Goal: Task Accomplishment & Management: Complete application form

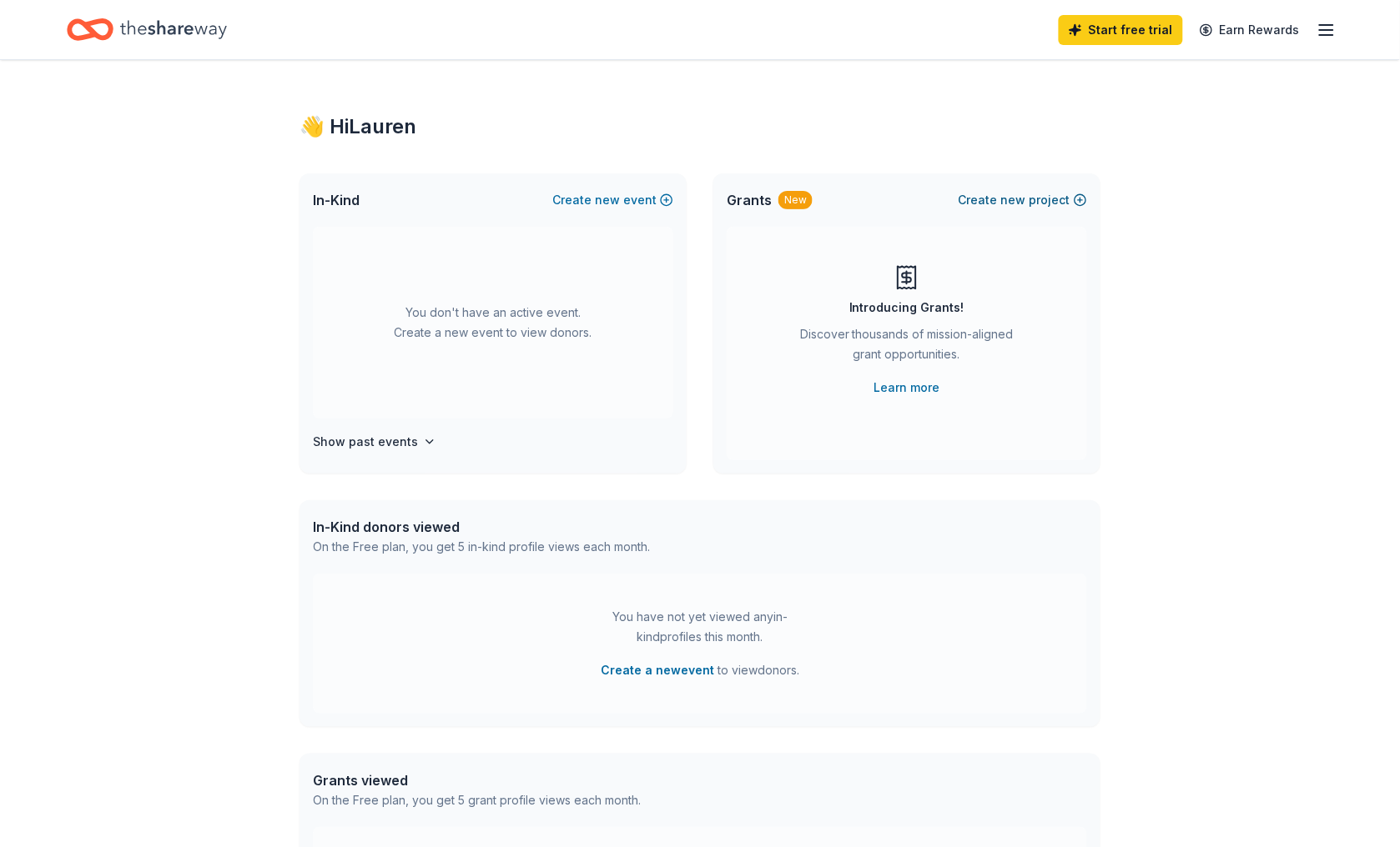
click at [1025, 202] on span "new" at bounding box center [1013, 199] width 25 height 20
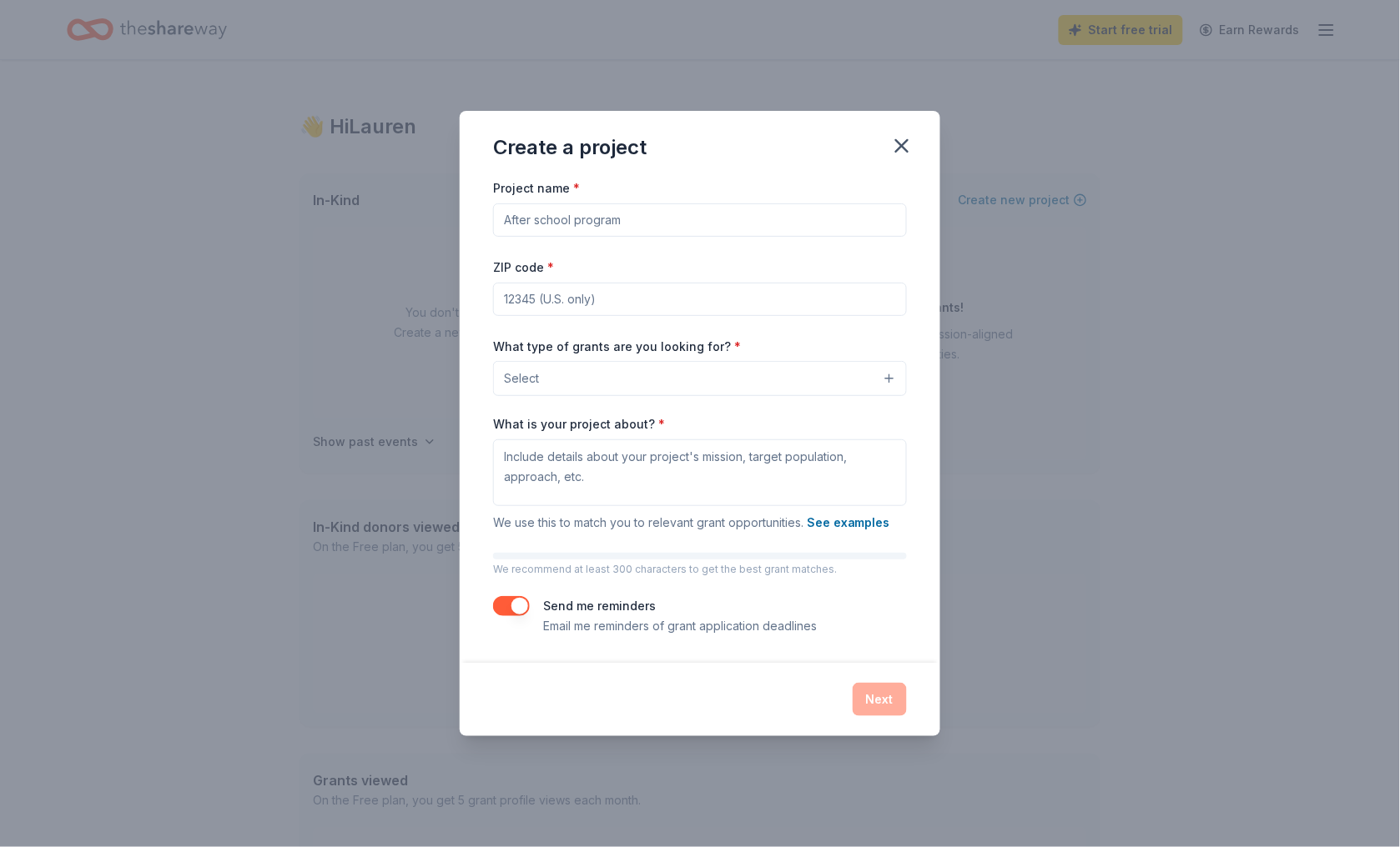
click at [659, 222] on input "Project name *" at bounding box center [700, 221] width 414 height 34
type input "[PERSON_NAME] 2026"
type input "08033"
click at [706, 363] on button "Select" at bounding box center [700, 379] width 414 height 35
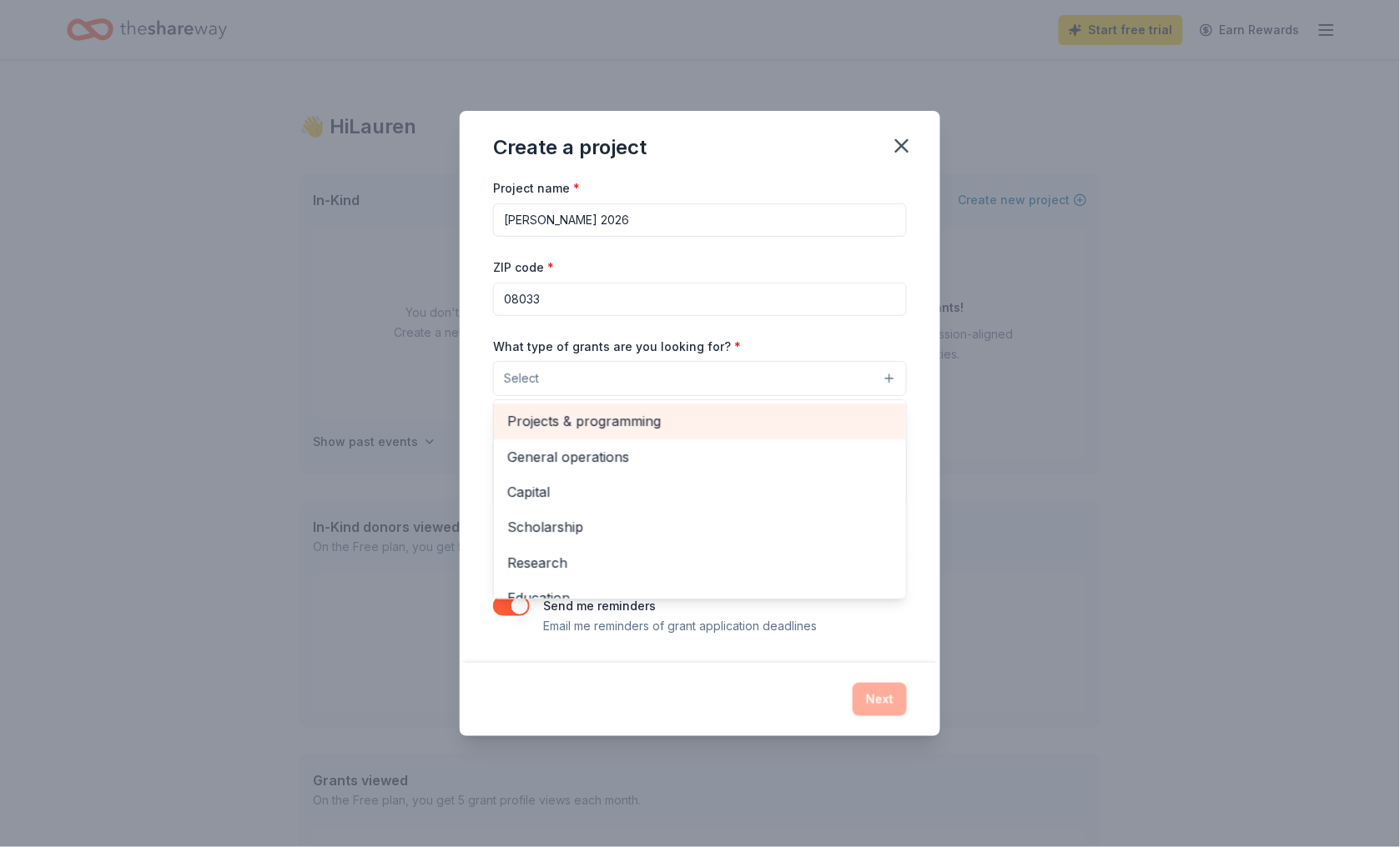
click at [654, 416] on span "Projects & programming" at bounding box center [700, 421] width 386 height 22
click at [652, 424] on span "General operations" at bounding box center [700, 422] width 386 height 22
click at [610, 418] on span "Capital" at bounding box center [700, 422] width 386 height 22
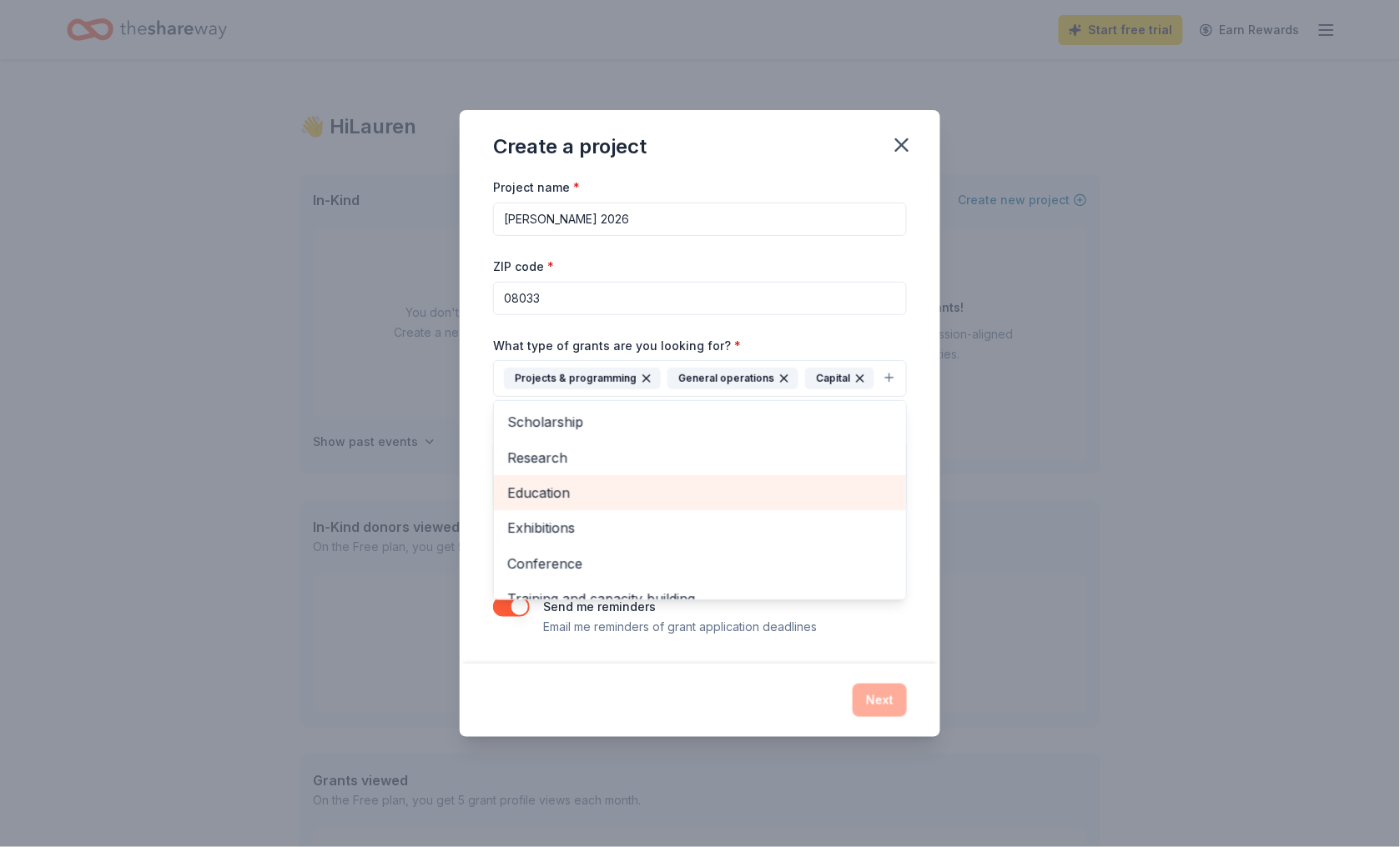
click at [560, 488] on span "Education" at bounding box center [700, 492] width 386 height 22
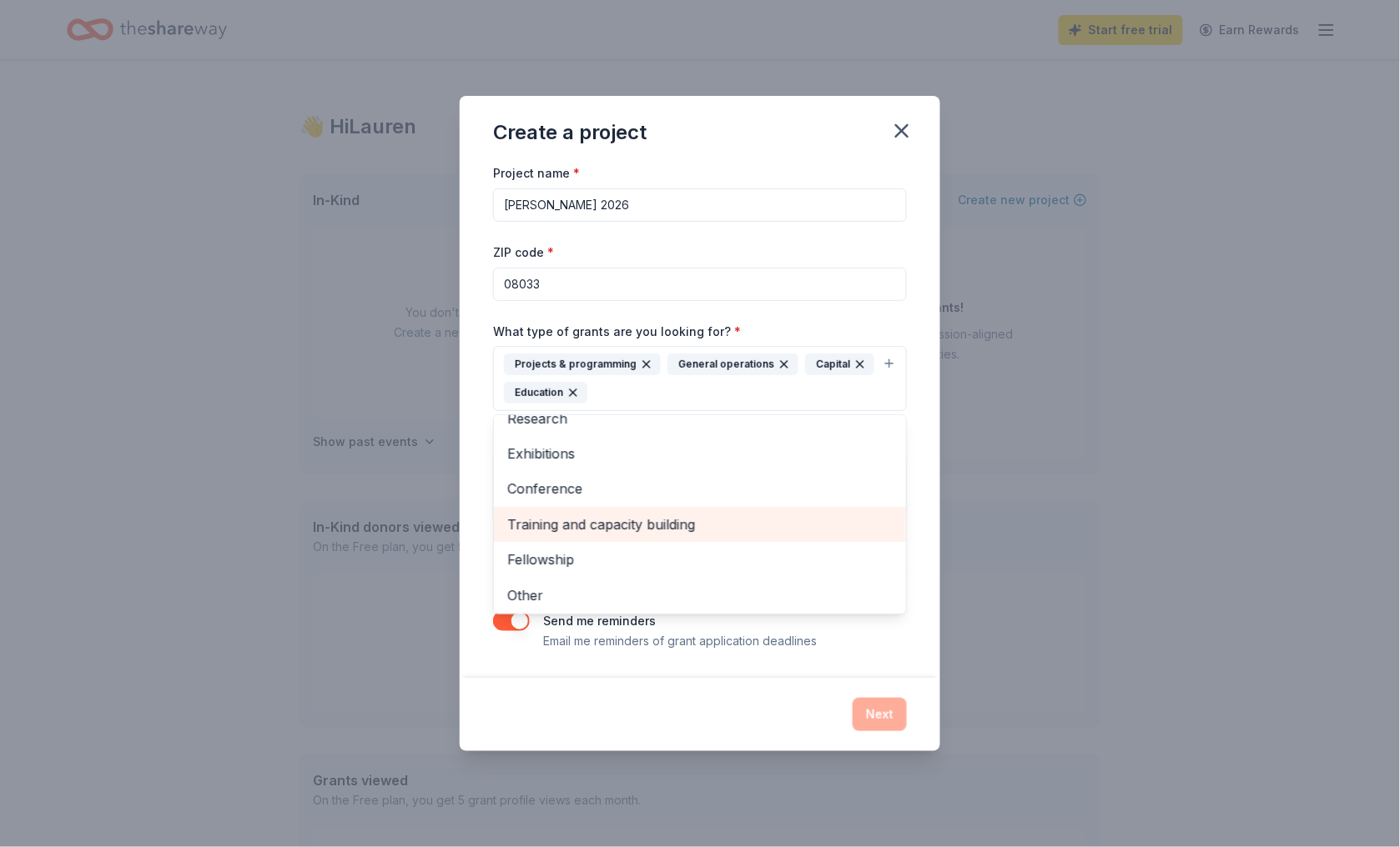
scroll to position [53, 0]
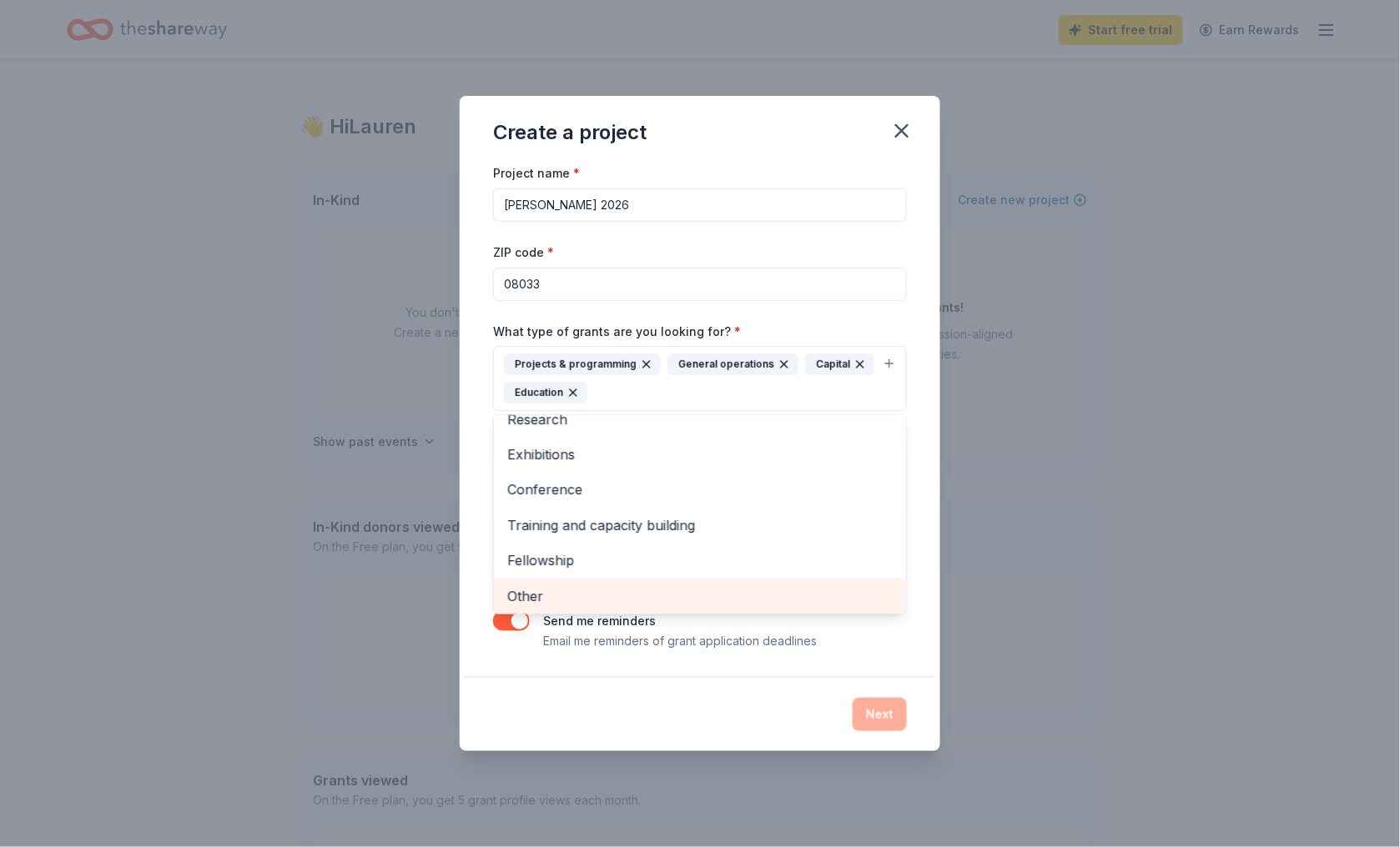
click at [544, 591] on span "Other" at bounding box center [700, 596] width 386 height 22
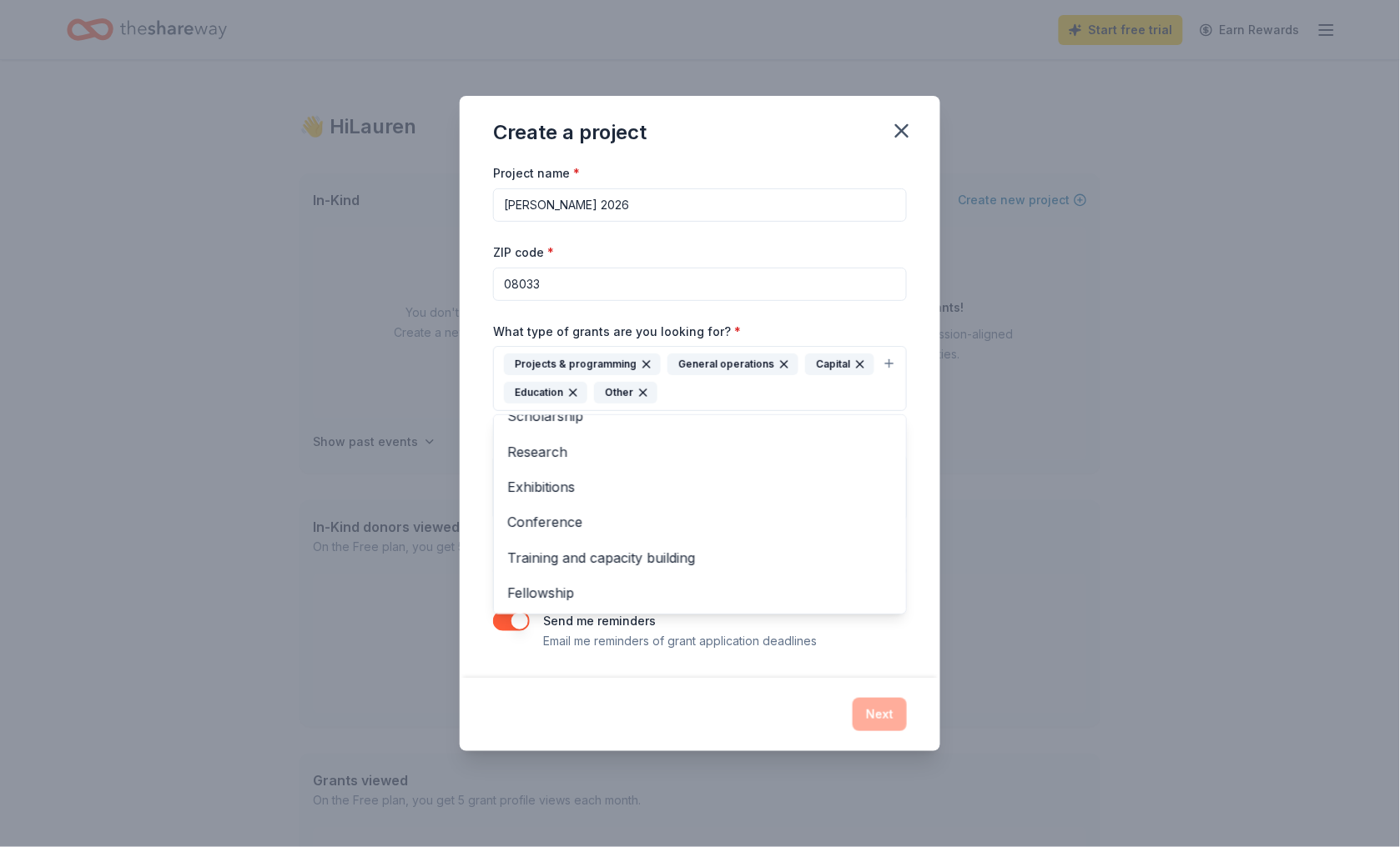
scroll to position [18, 0]
click at [459, 526] on div "Create a project Project name * [PERSON_NAME] 2026 ZIP code * 08033 What type o…" at bounding box center [700, 424] width 1400 height 847
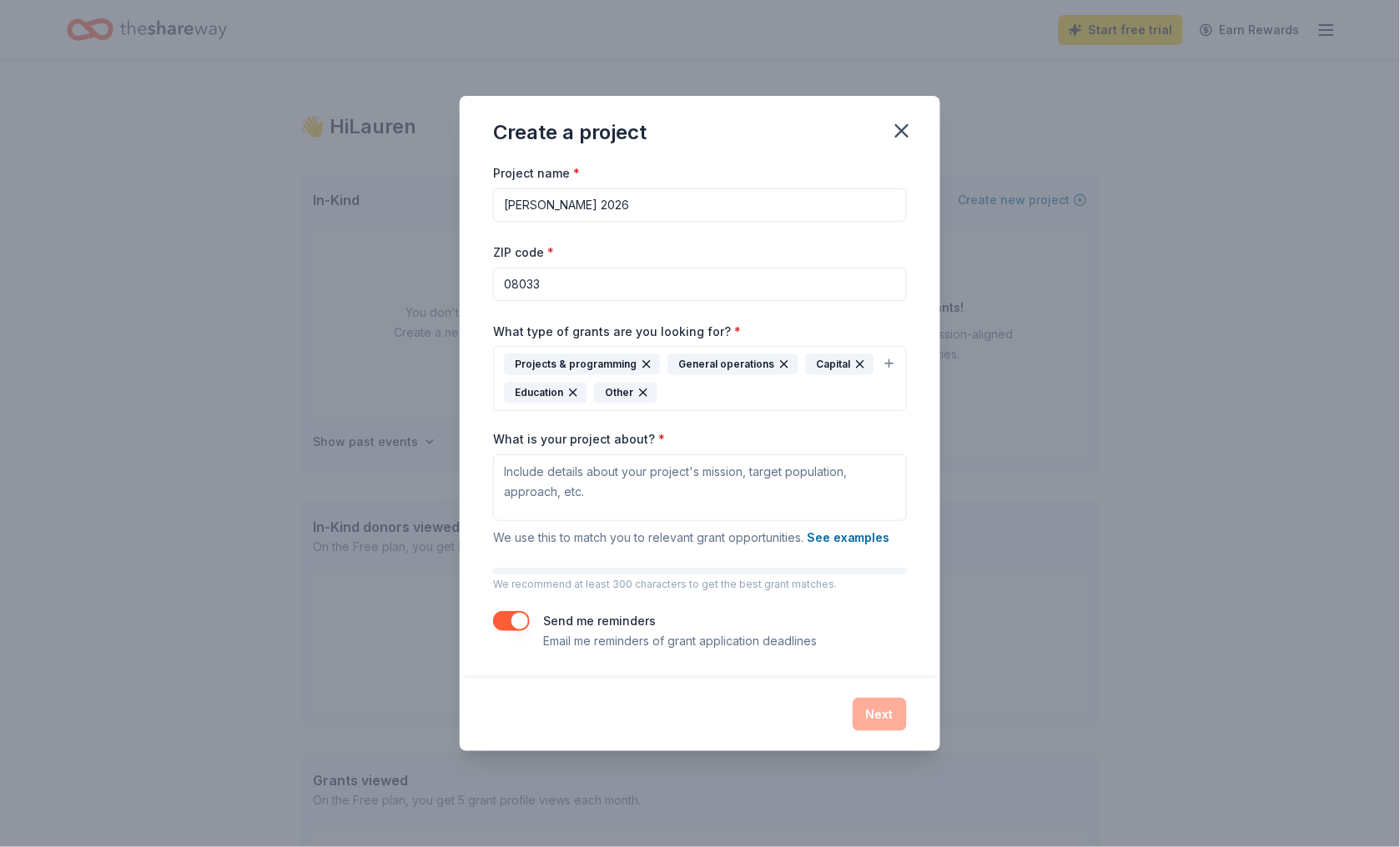
click at [510, 615] on button "button" at bounding box center [512, 621] width 37 height 20
click at [549, 513] on textarea "What is your project about? *" at bounding box center [700, 488] width 414 height 67
type textarea "TBD"
click at [887, 708] on button "Next" at bounding box center [879, 715] width 54 height 34
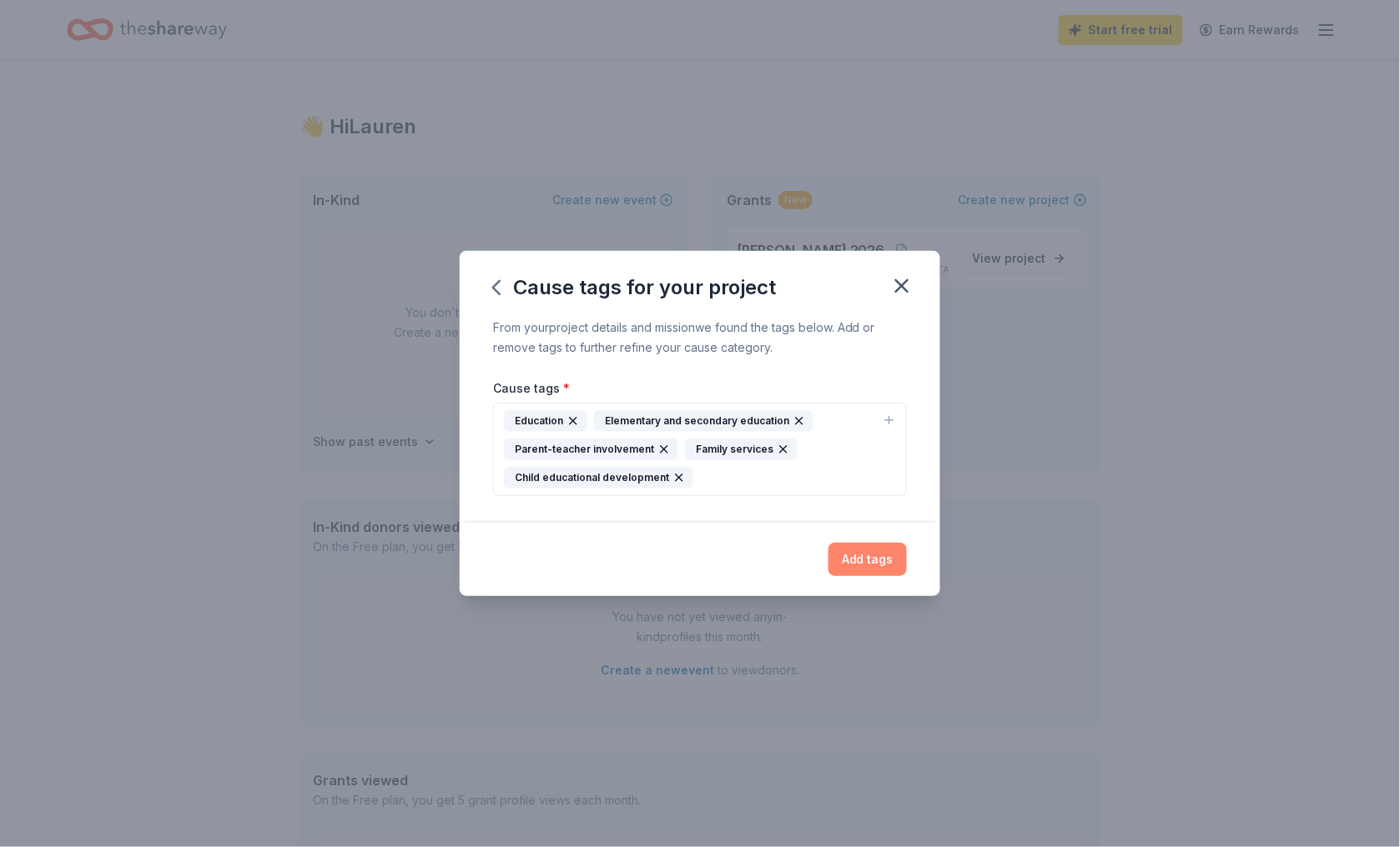
click at [854, 556] on button "Add tags" at bounding box center [867, 559] width 79 height 34
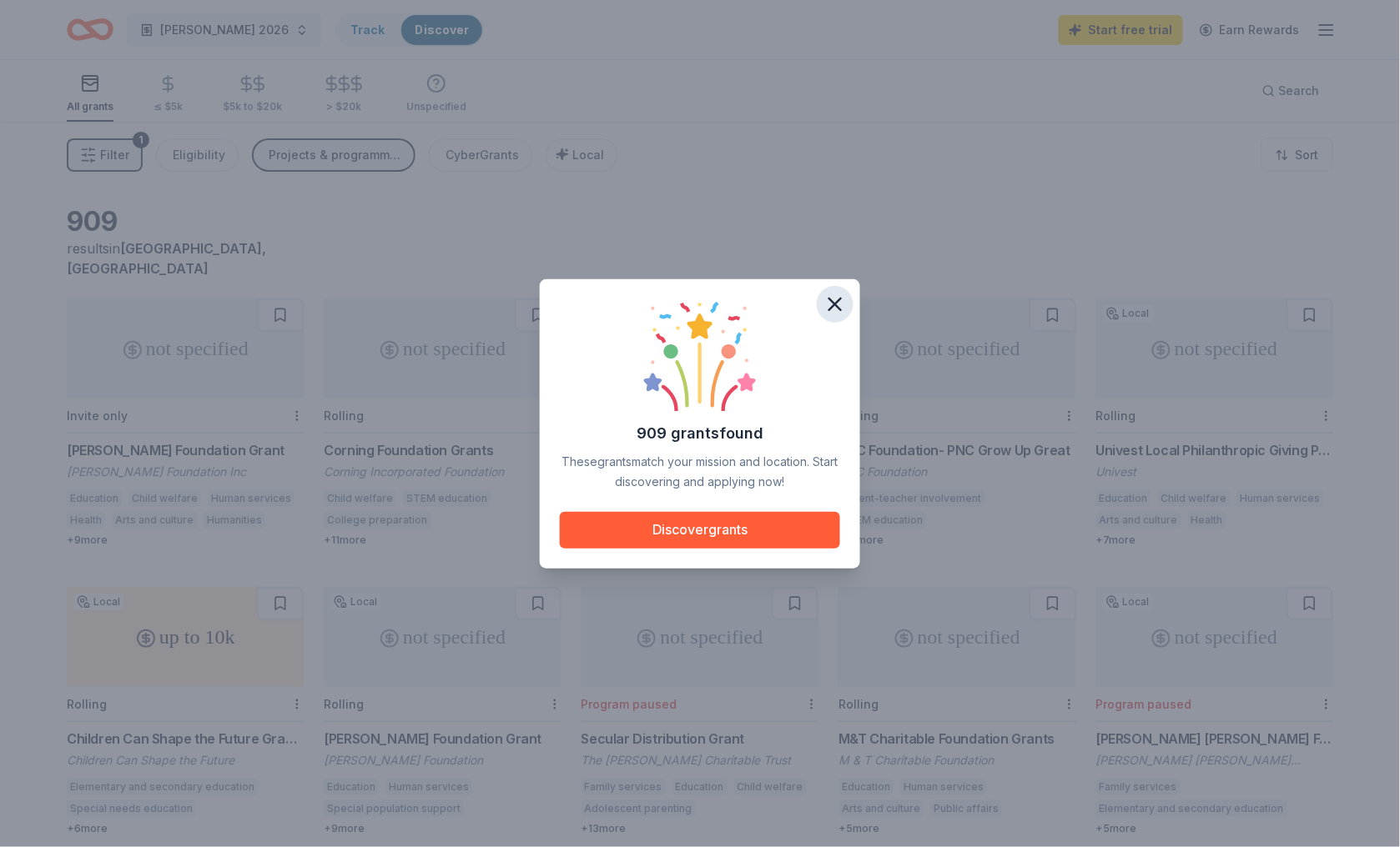
click at [824, 303] on icon "button" at bounding box center [835, 304] width 23 height 23
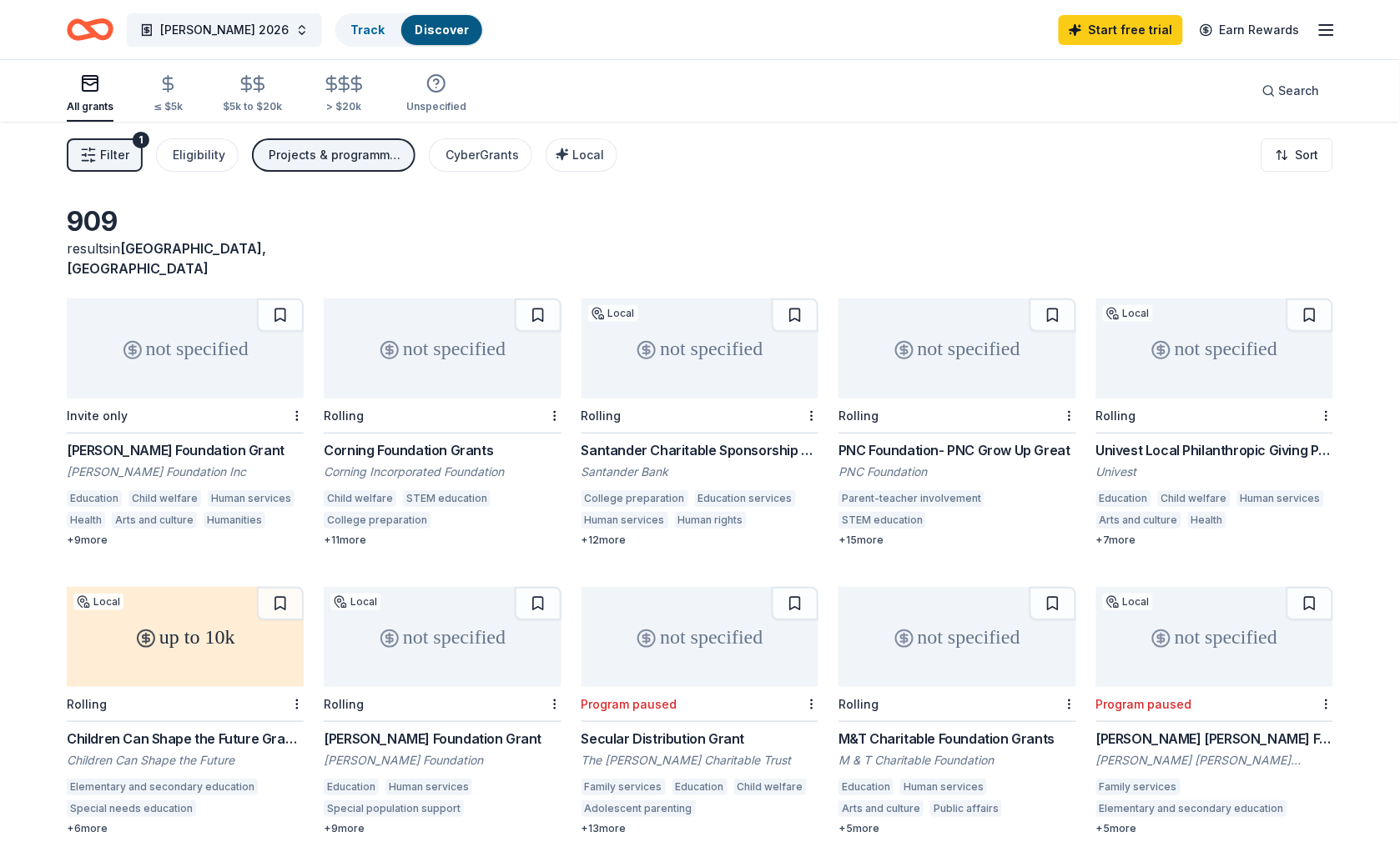
click at [101, 154] on span "Filter" at bounding box center [114, 154] width 29 height 20
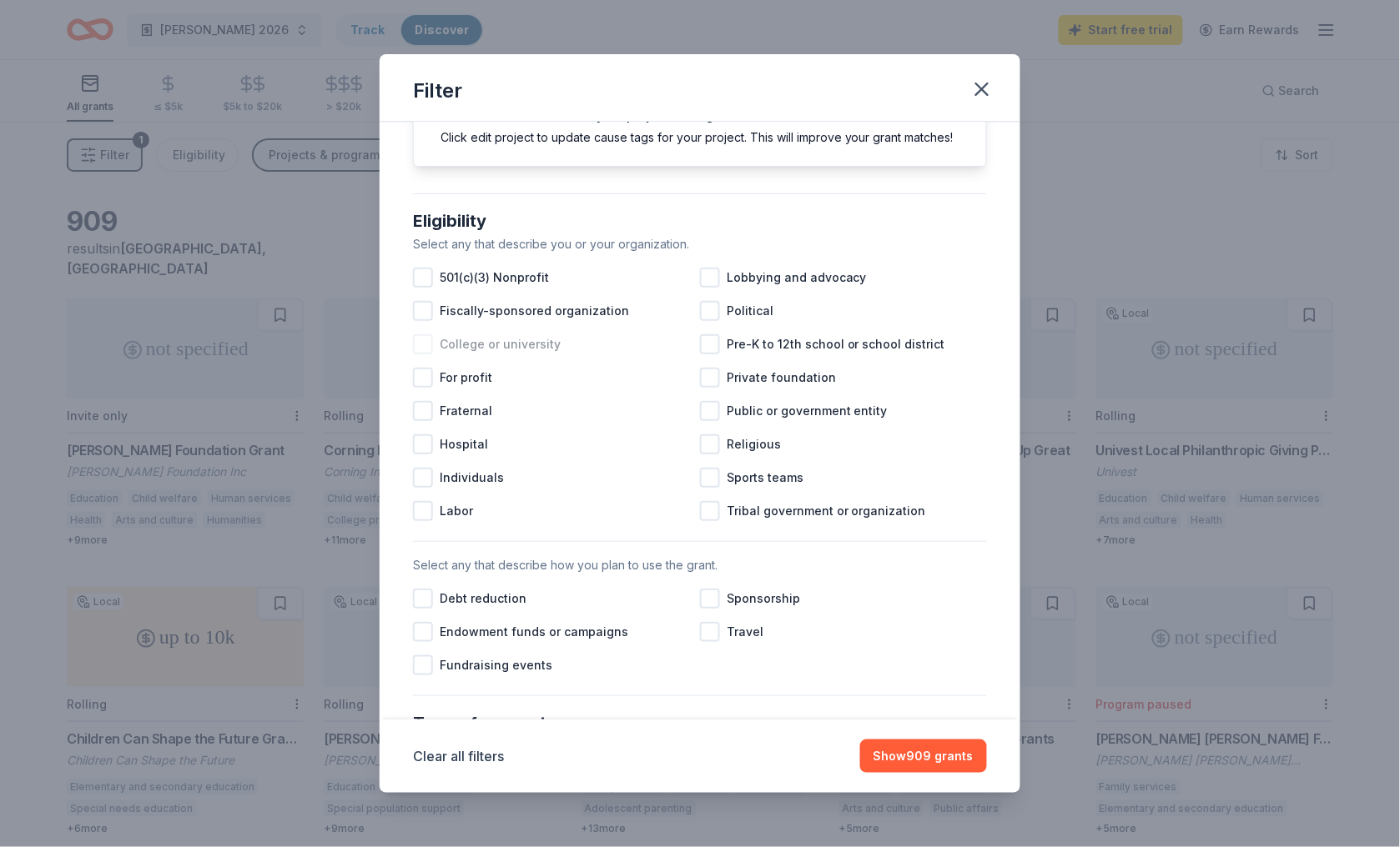
scroll to position [100, 0]
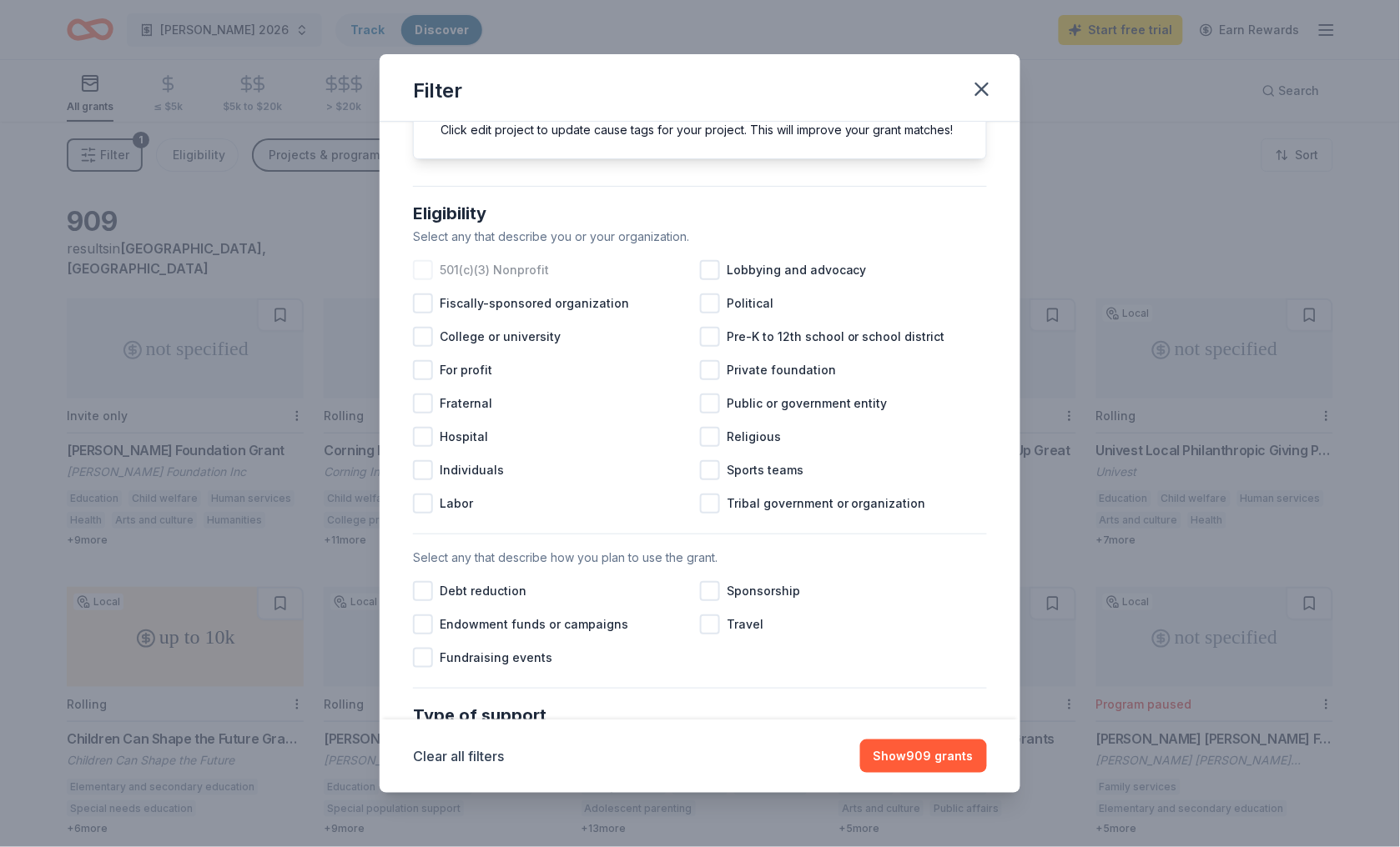
click at [421, 266] on div at bounding box center [423, 270] width 20 height 20
click at [710, 336] on div at bounding box center [710, 336] width 20 height 20
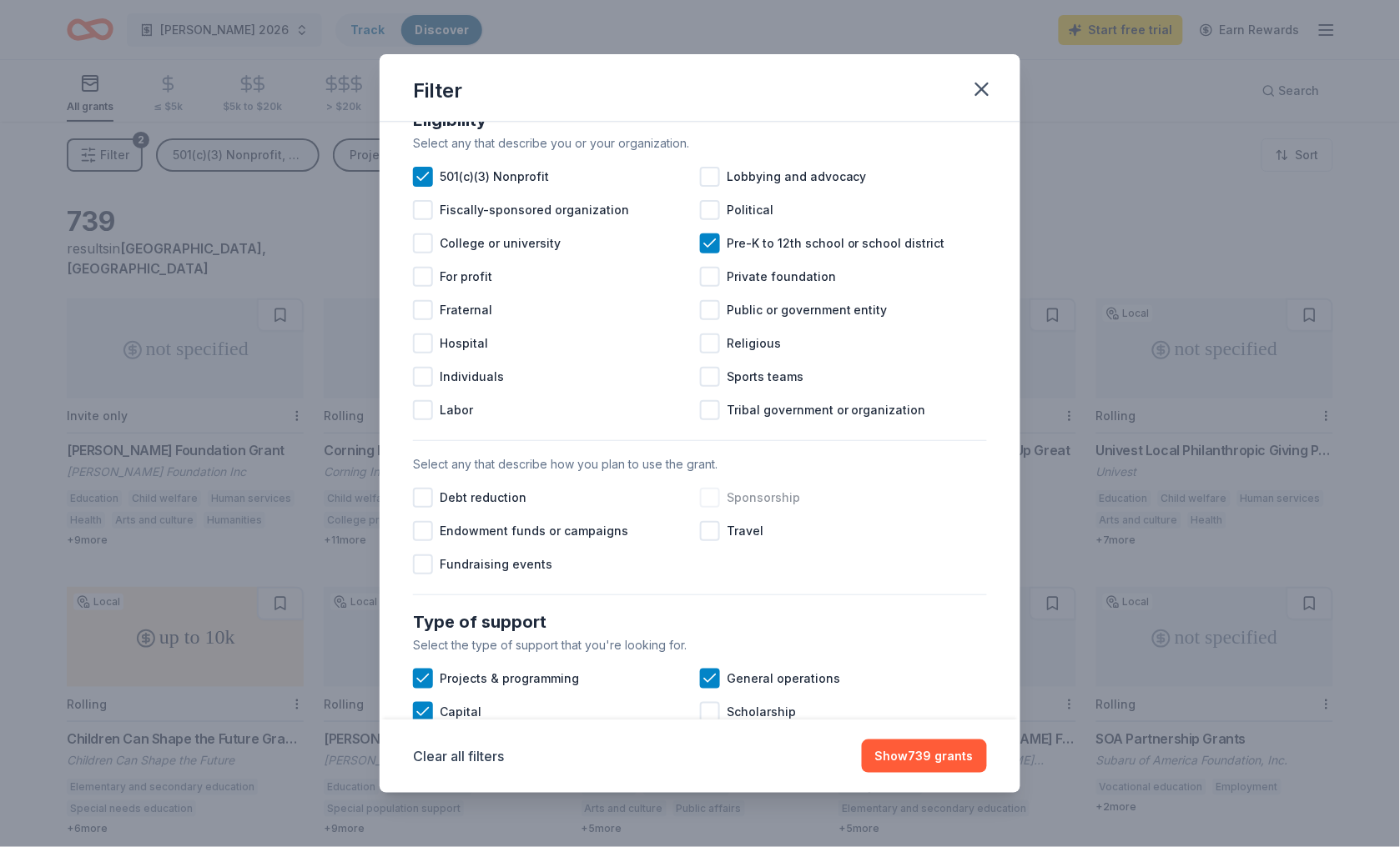
scroll to position [190, 0]
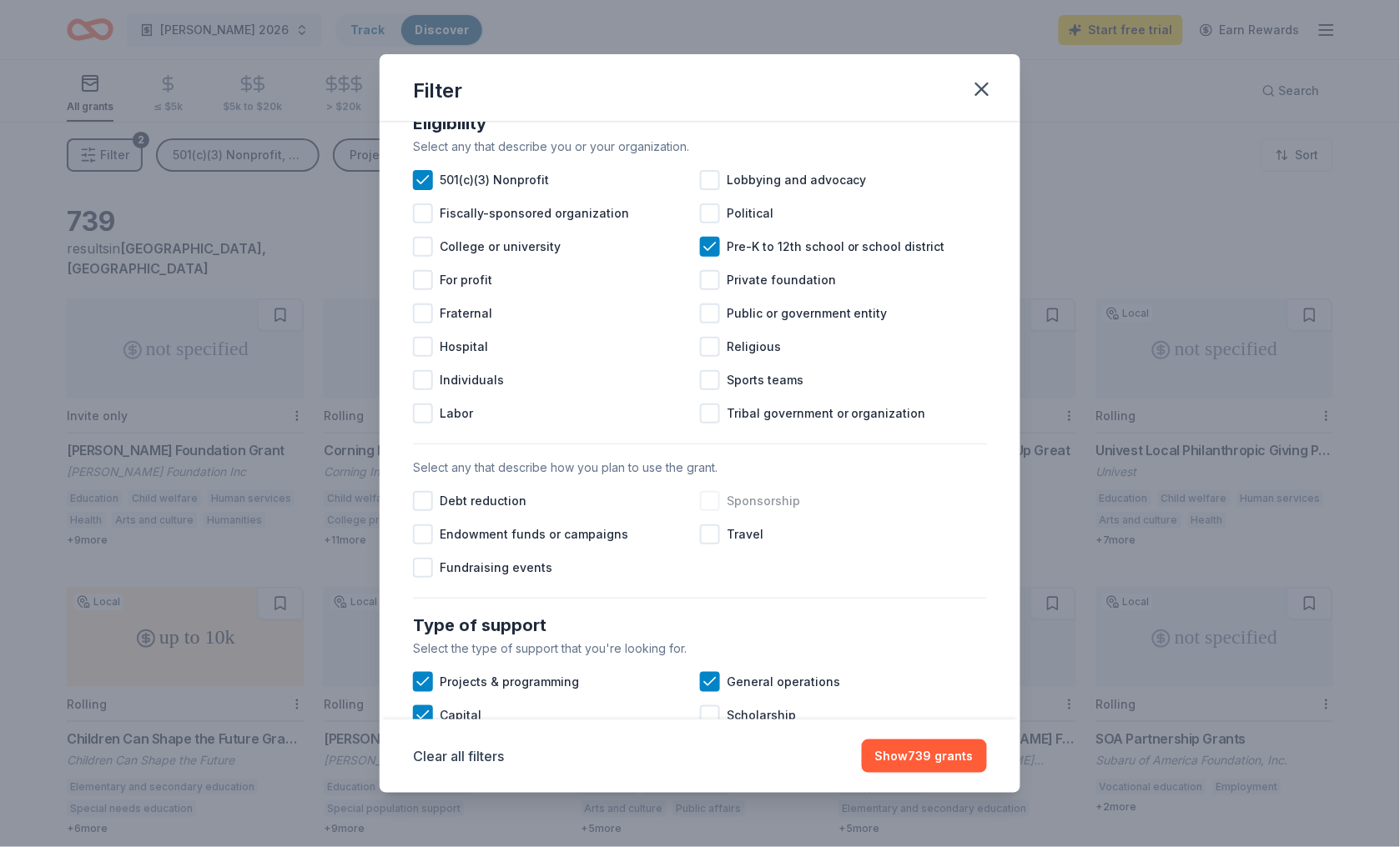
click at [736, 505] on span "Sponsorship" at bounding box center [763, 501] width 73 height 20
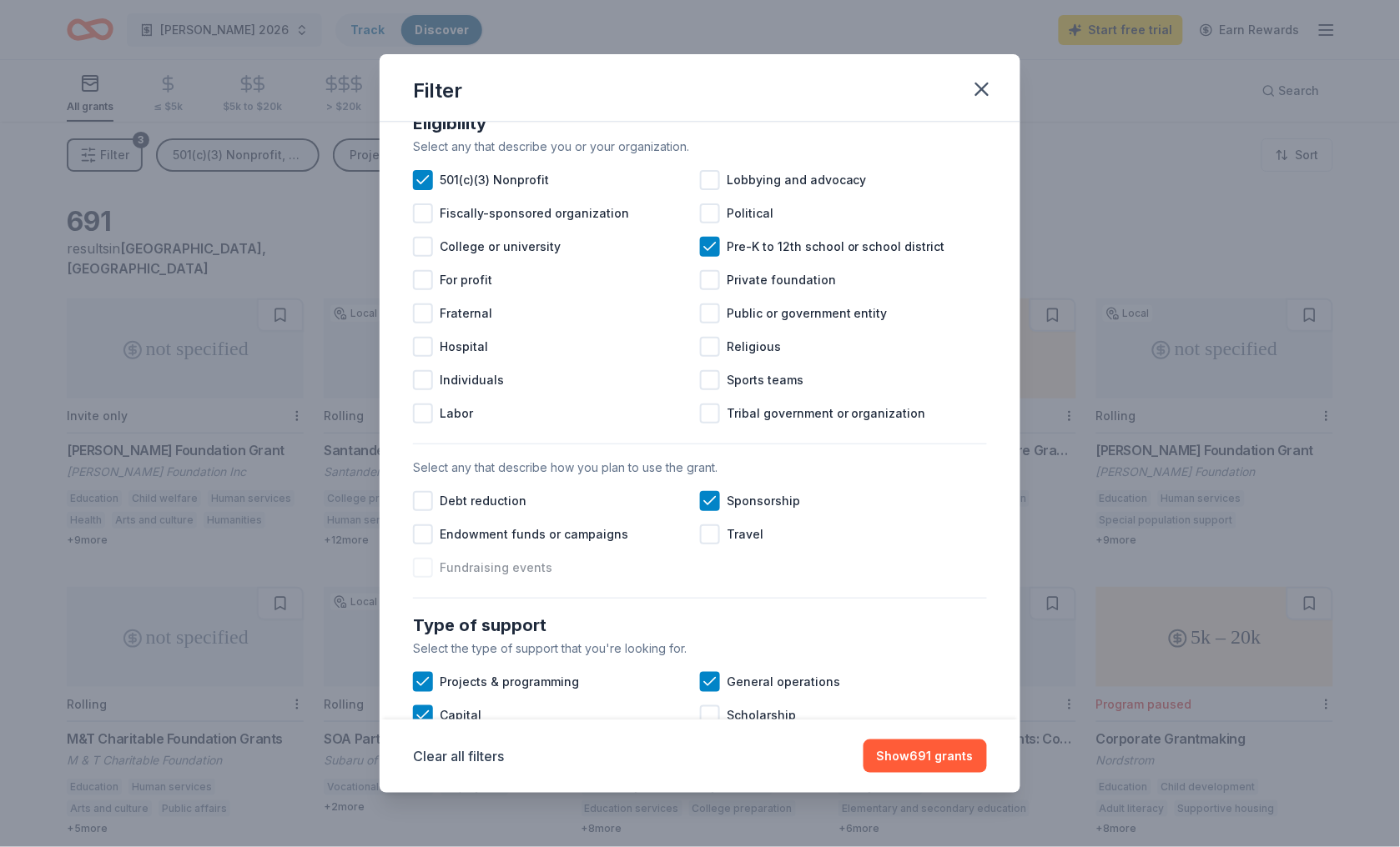
click at [456, 565] on span "Fundraising events" at bounding box center [496, 567] width 113 height 20
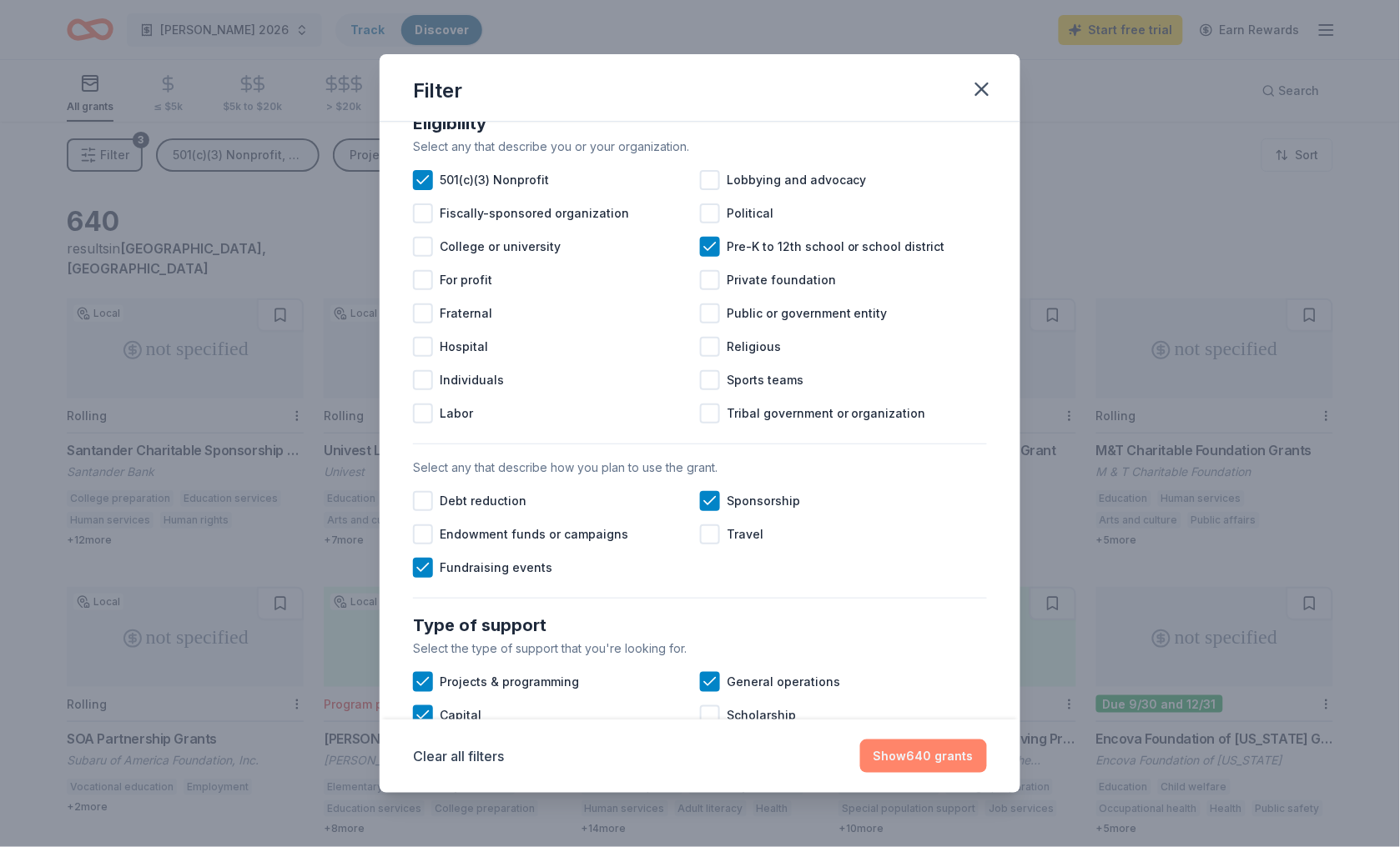
click at [910, 764] on button "Show 640 grants" at bounding box center [923, 756] width 127 height 34
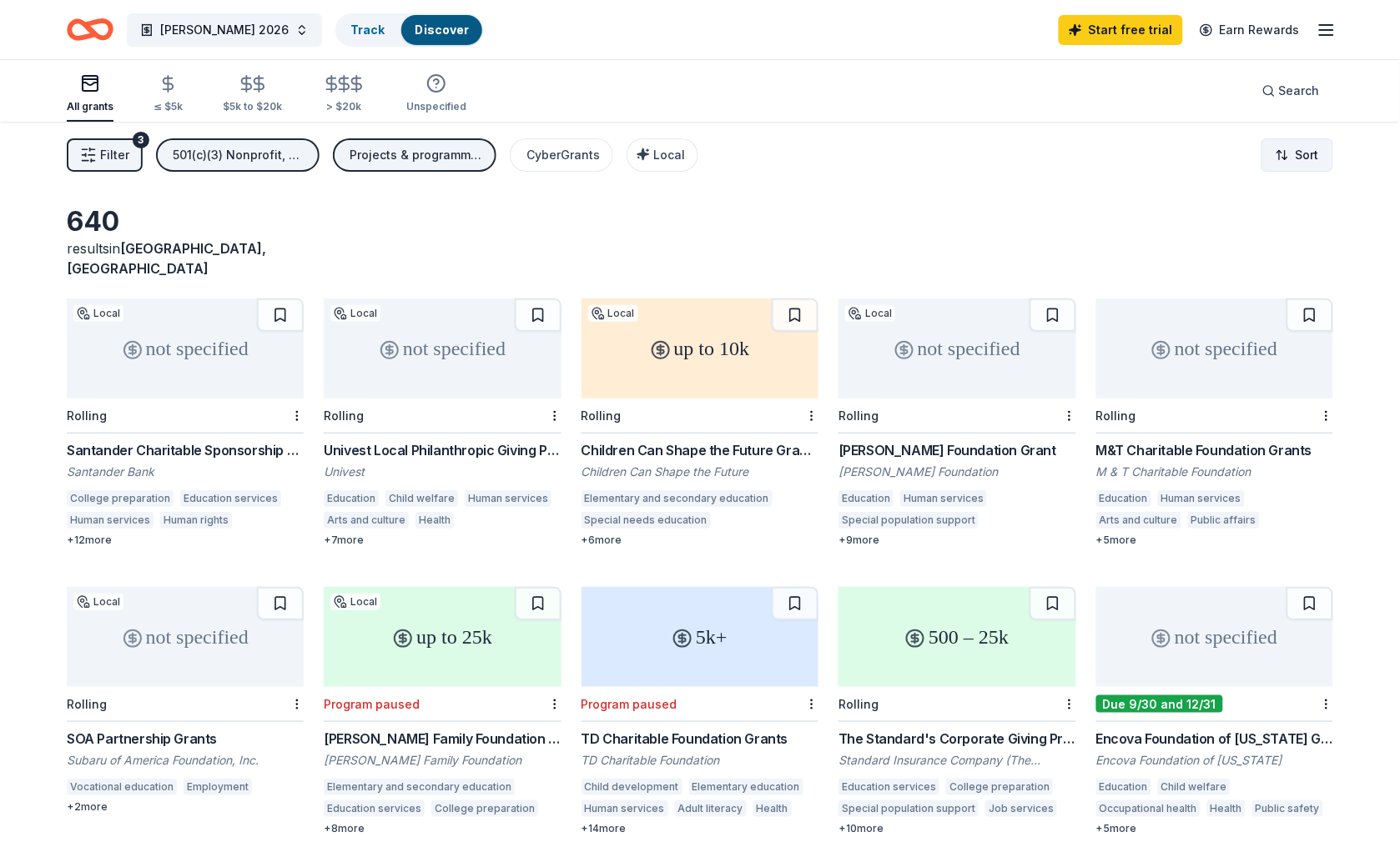
click at [1291, 160] on html "[PERSON_NAME] 2026 Track Discover Start free trial Earn Rewards All grants ≤ $5…" at bounding box center [700, 424] width 1400 height 847
click at [931, 230] on html "[PERSON_NAME] 2026 Track Discover Start free trial Earn Rewards All grants ≤ $5…" at bounding box center [700, 424] width 1400 height 847
click at [67, 142] on button "Filter 3" at bounding box center [105, 155] width 76 height 34
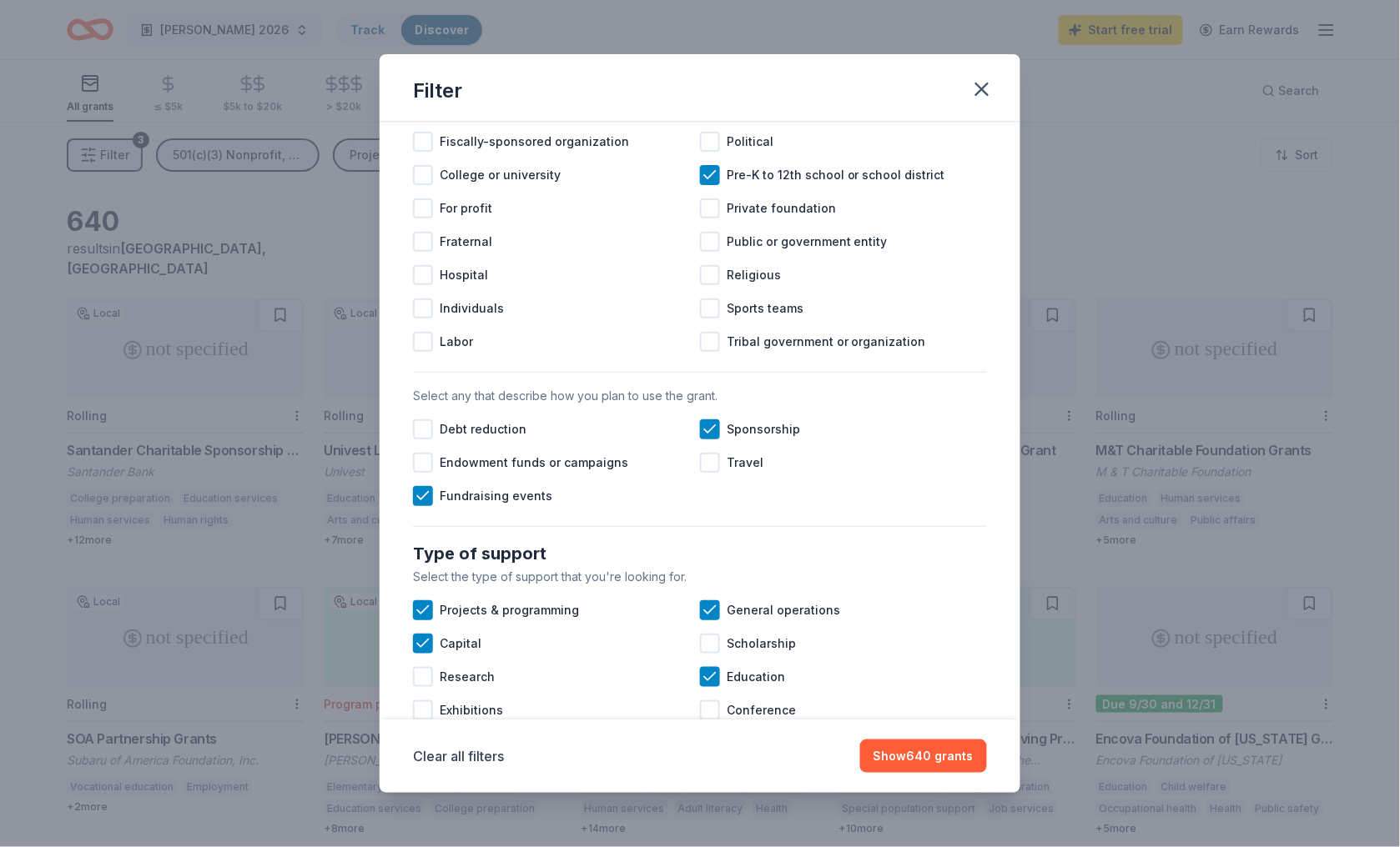
scroll to position [281, 0]
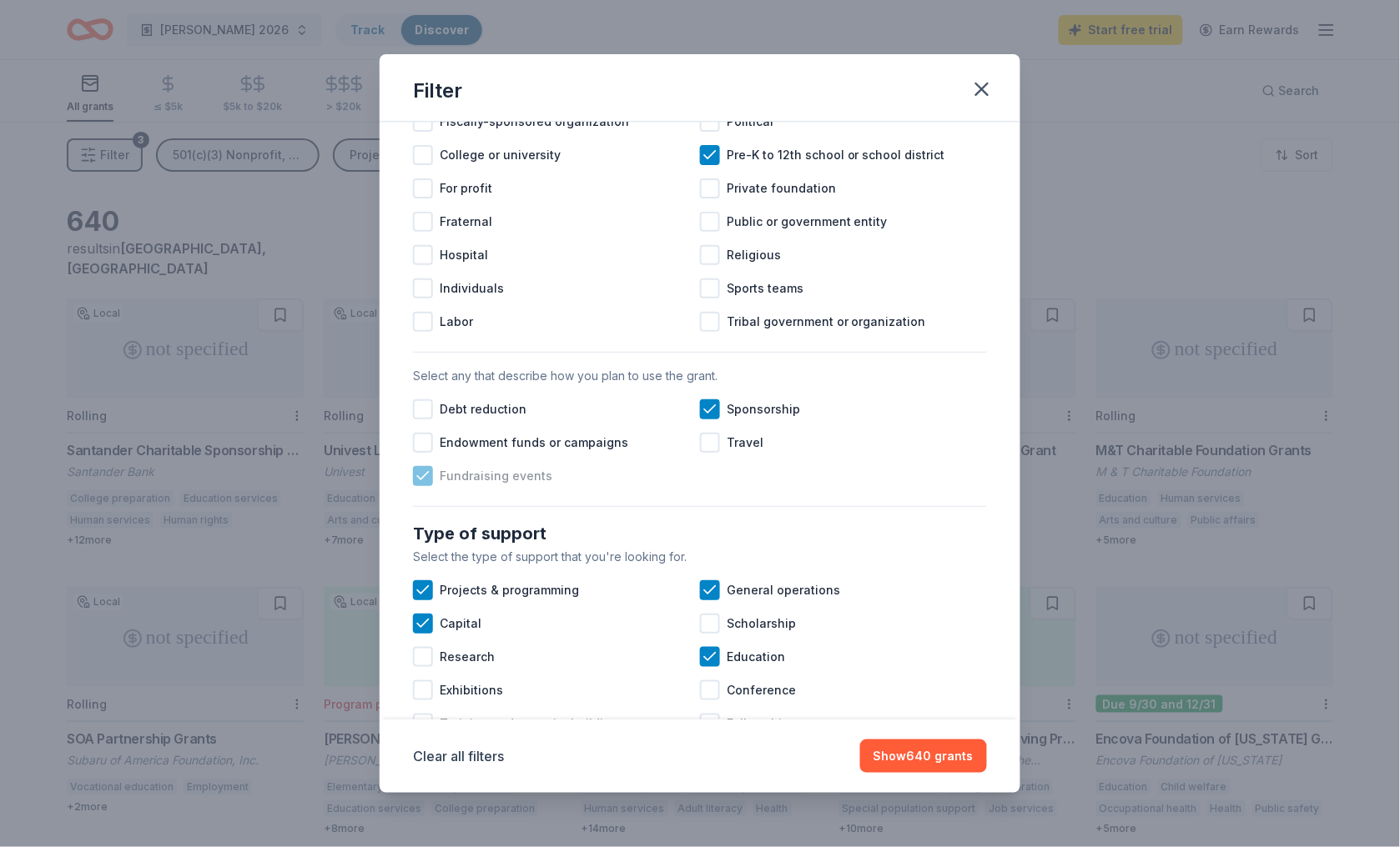
click at [456, 468] on span "Fundraising events" at bounding box center [496, 476] width 113 height 20
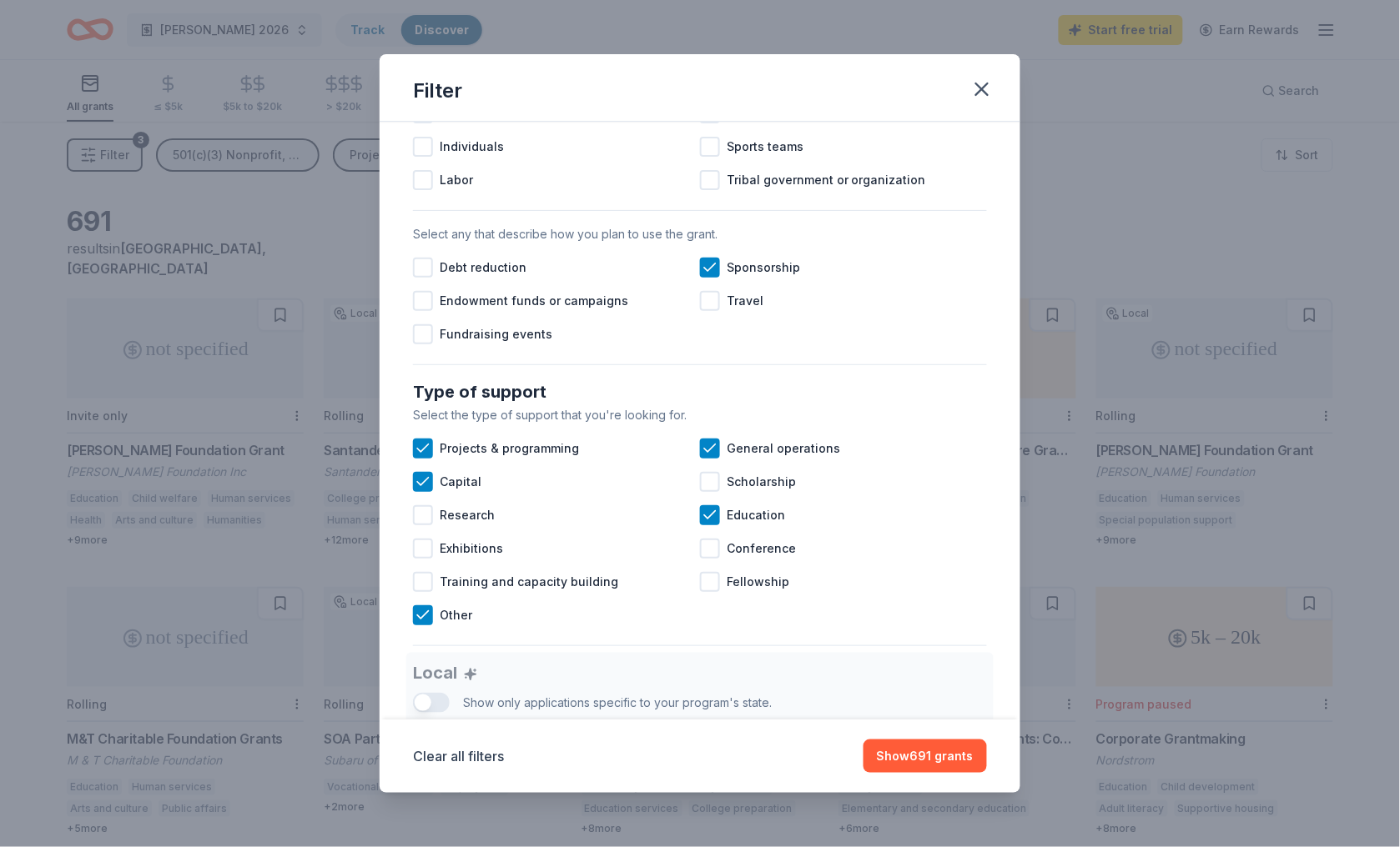
scroll to position [443, 0]
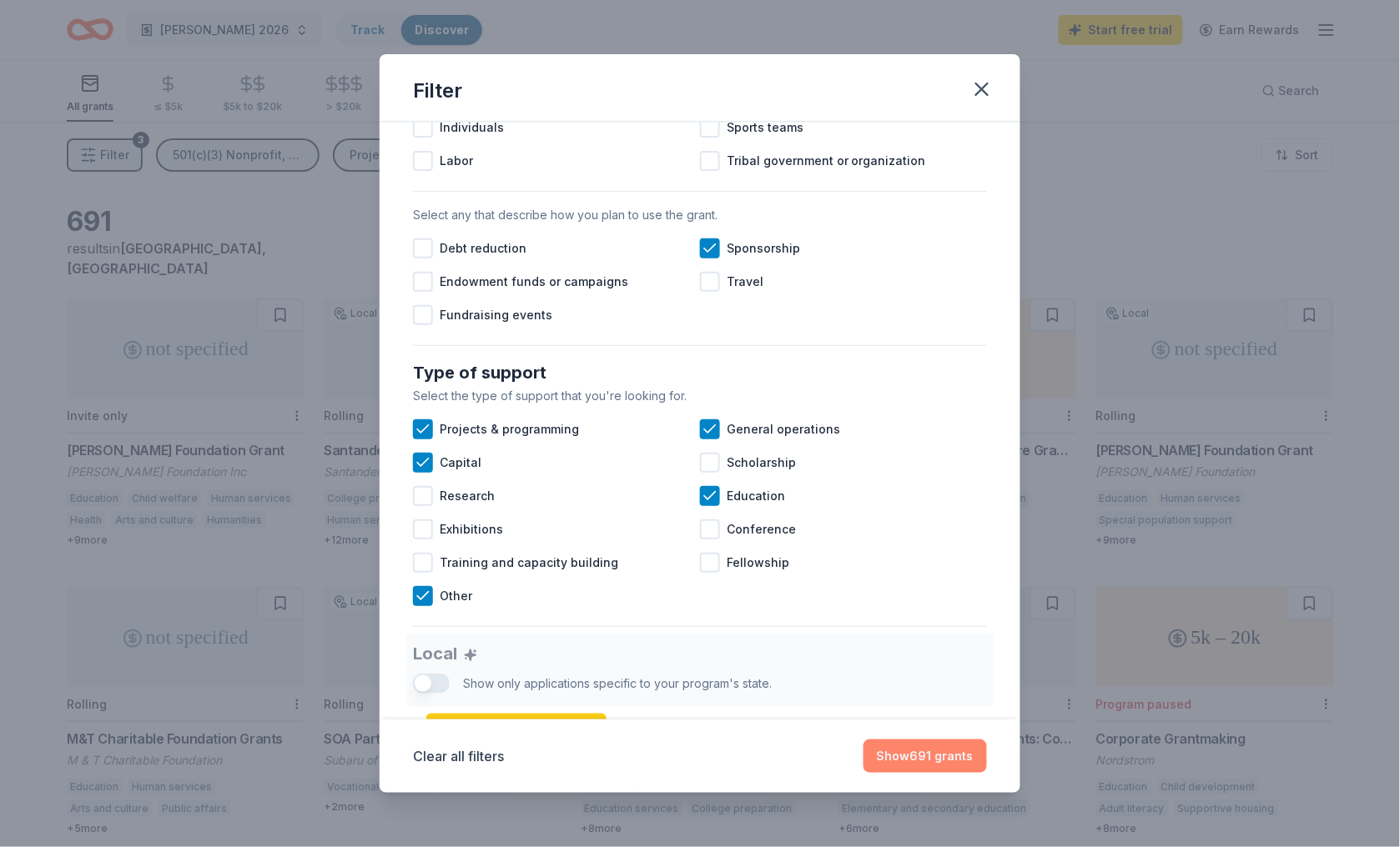
click at [884, 761] on button "Show 691 grants" at bounding box center [925, 756] width 124 height 34
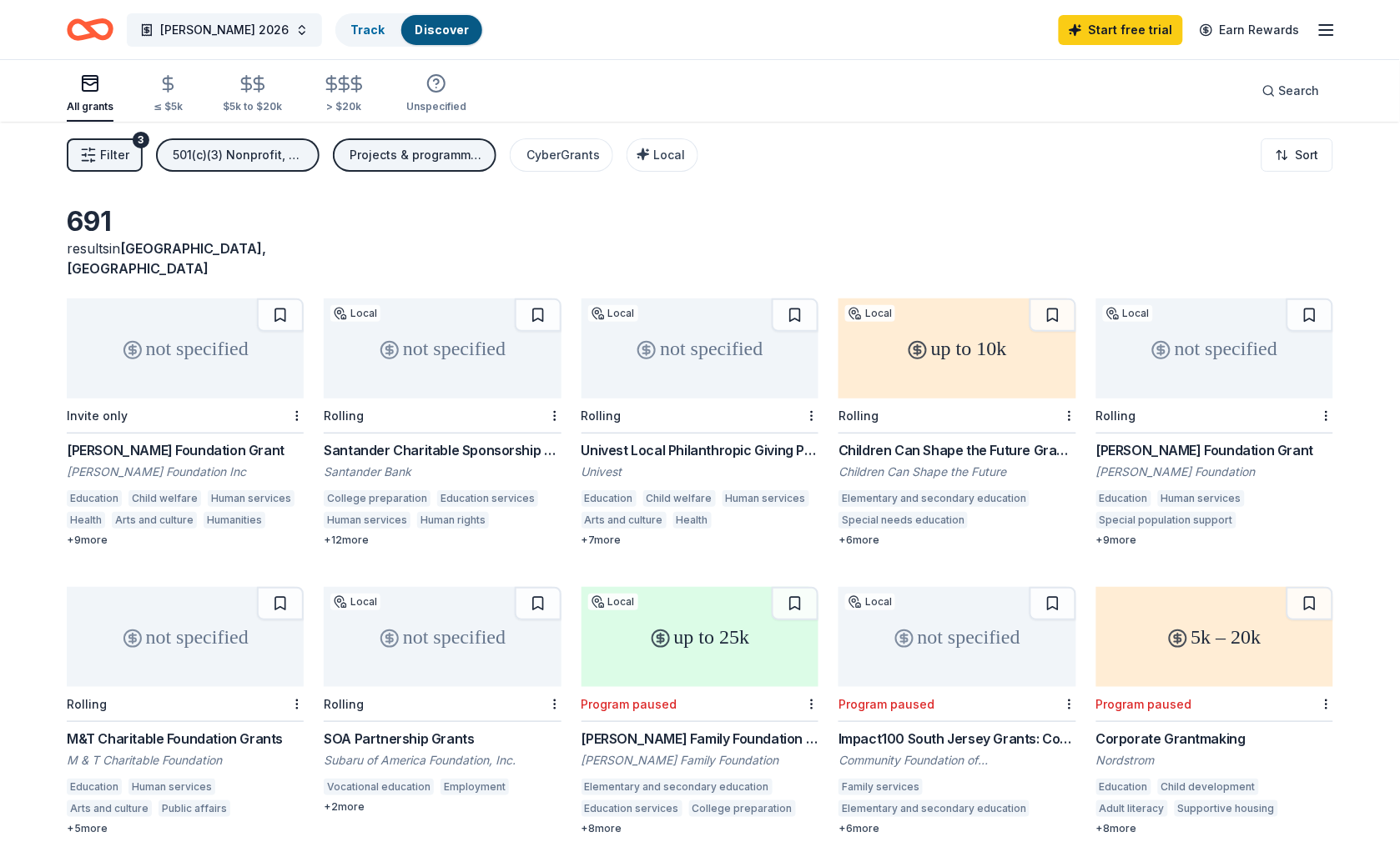
scroll to position [0, 0]
click at [539, 160] on div "CyberGrants" at bounding box center [562, 154] width 73 height 20
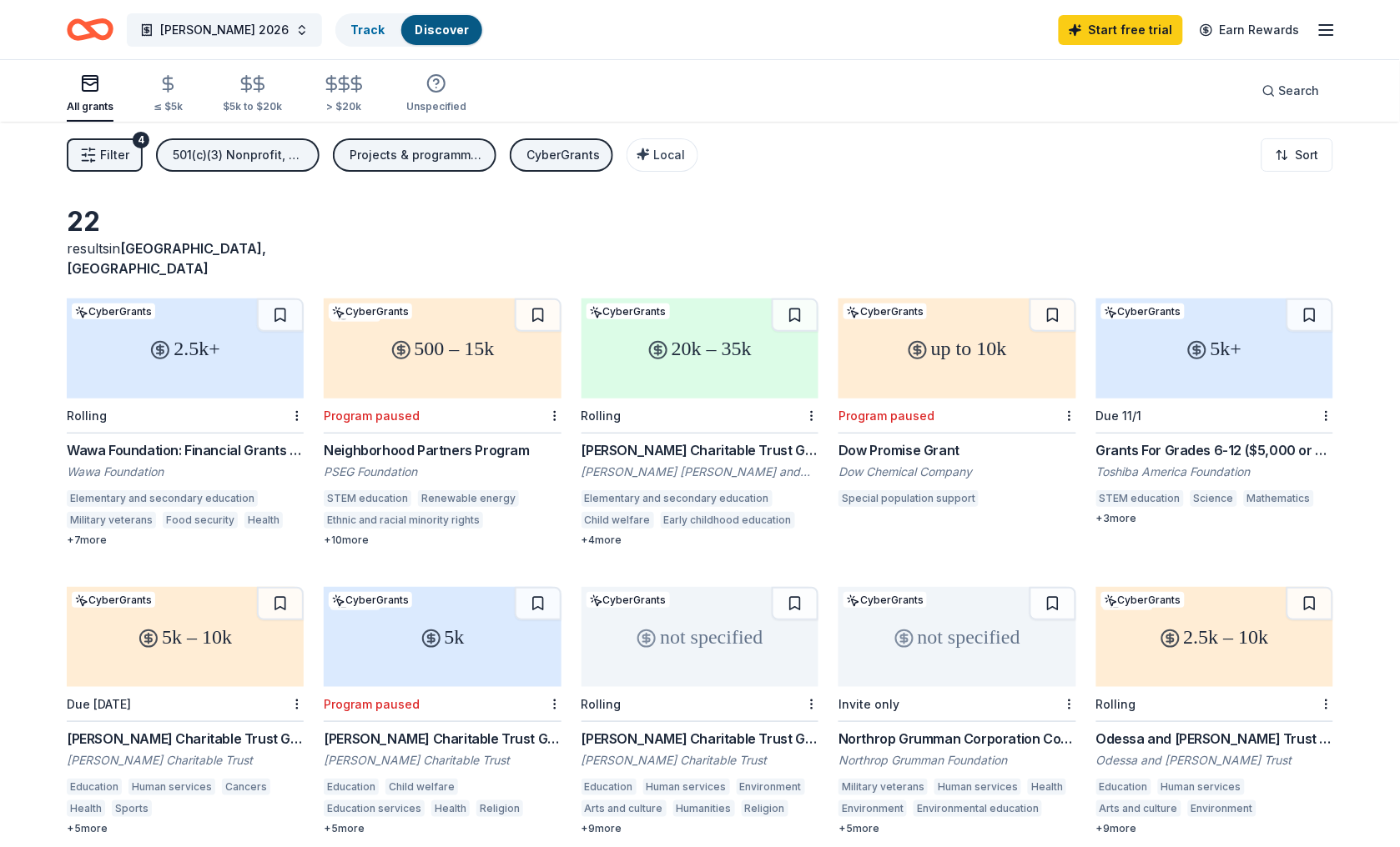
click at [548, 154] on div "CyberGrants" at bounding box center [562, 154] width 73 height 20
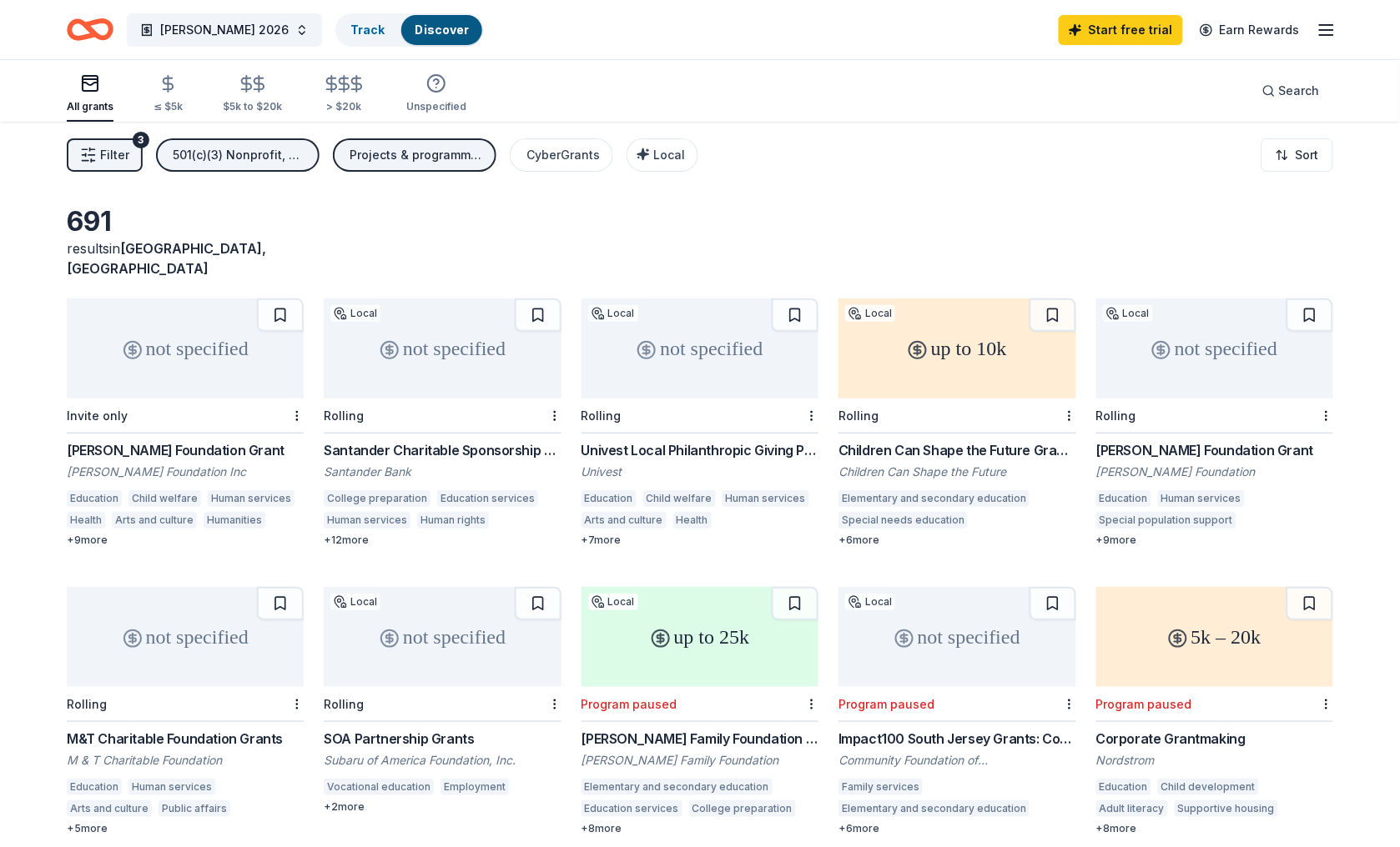
click at [388, 154] on div "Projects & programming, General operations, Capital, Education, Other" at bounding box center [416, 154] width 133 height 20
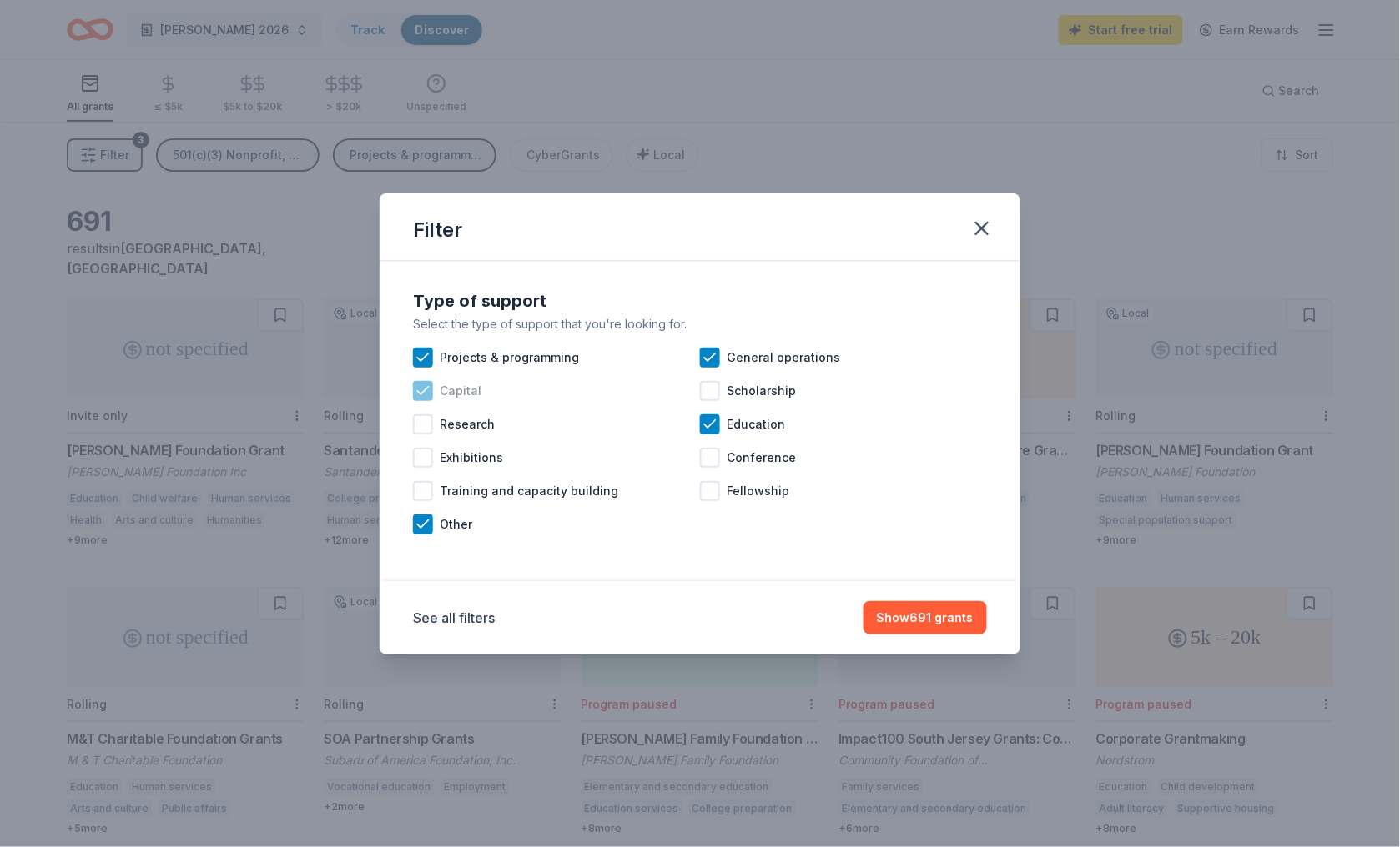
click at [426, 386] on icon at bounding box center [423, 391] width 17 height 17
click at [719, 419] on icon at bounding box center [710, 424] width 17 height 17
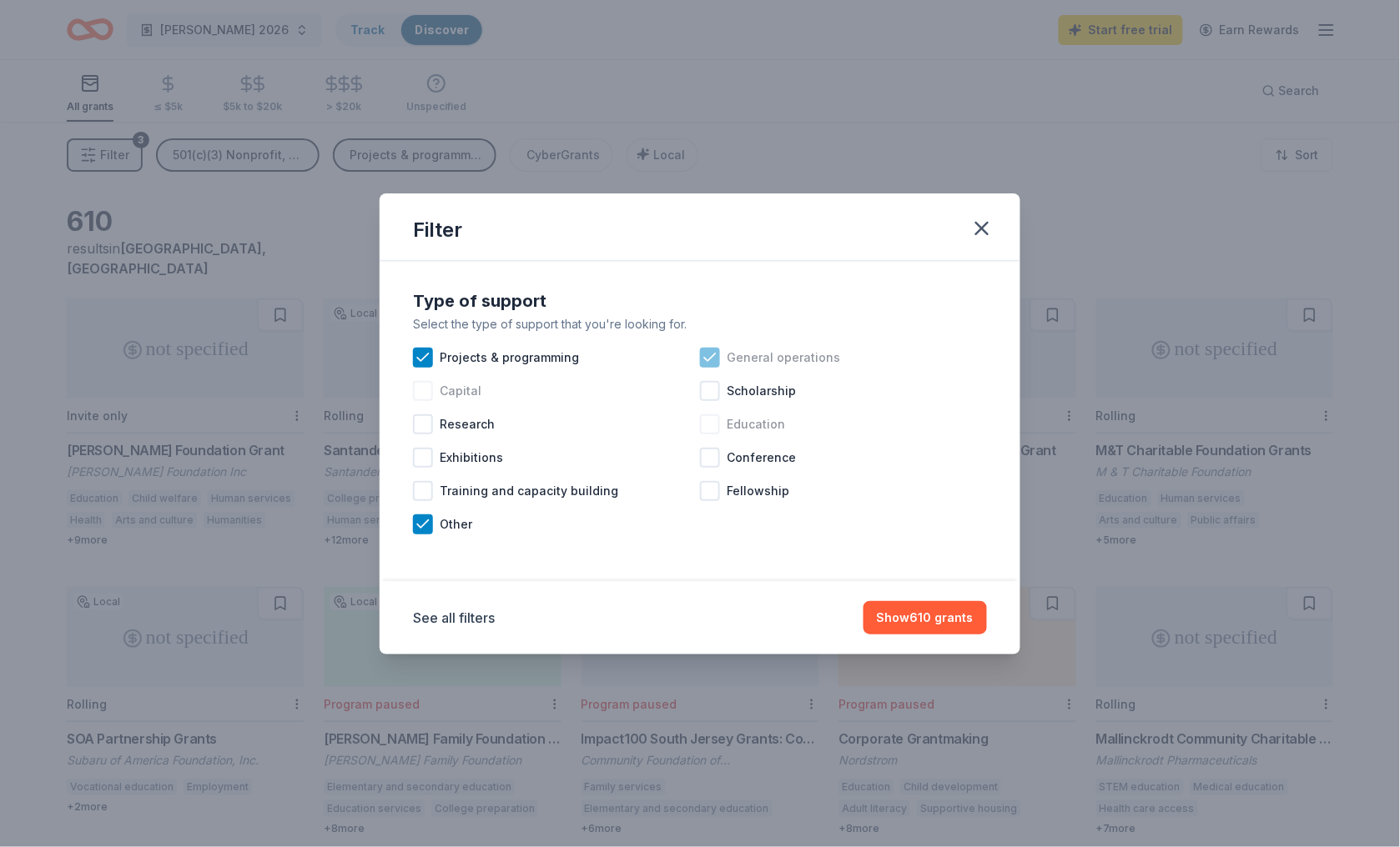
click at [712, 356] on icon at bounding box center [710, 357] width 17 height 17
click at [880, 615] on button "Show 598 grants" at bounding box center [923, 618] width 126 height 34
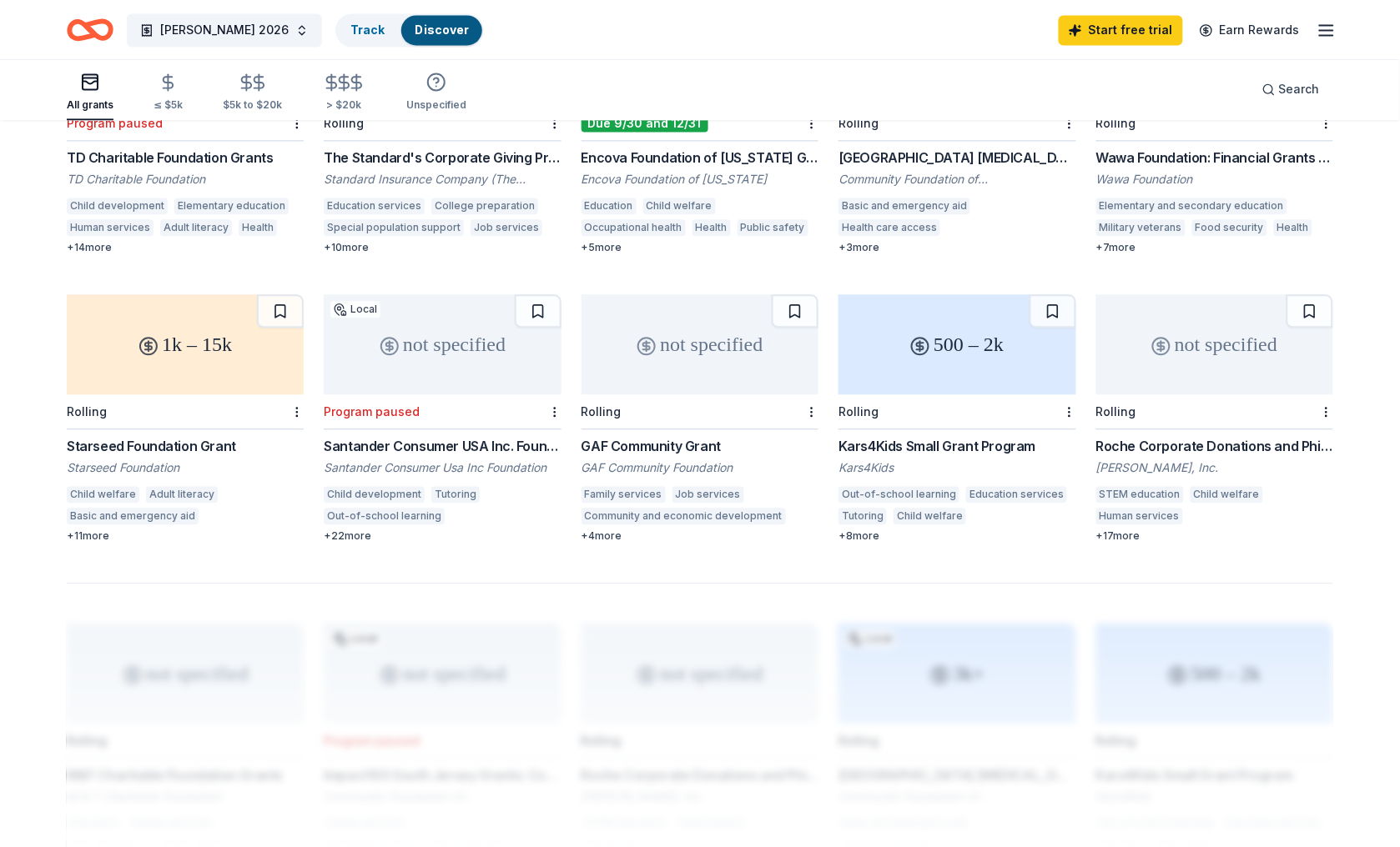
scroll to position [882, 0]
